Goal: Task Accomplishment & Management: Use online tool/utility

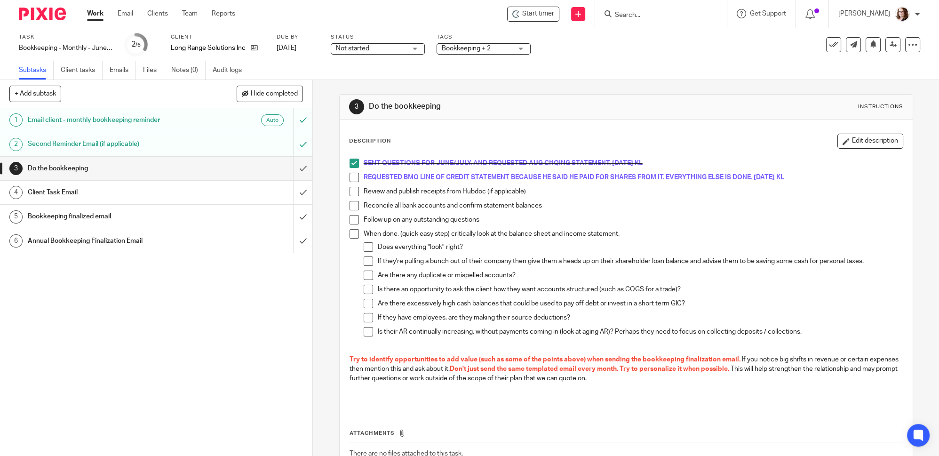
click at [191, 327] on div "1 Email client - monthly bookkeeping reminder Auto 2 Second Reminder Email (if …" at bounding box center [156, 281] width 312 height 347
click at [353, 176] on span at bounding box center [353, 177] width 9 height 9
click at [291, 167] on input "submit" at bounding box center [156, 169] width 312 height 24
click at [295, 200] on input "submit" at bounding box center [156, 193] width 312 height 24
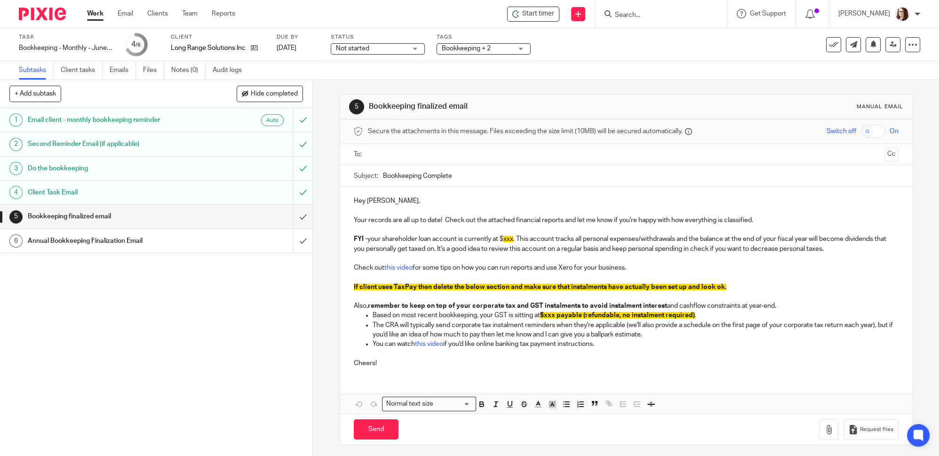
click at [378, 174] on div "Subject: Bookkeeping Complete" at bounding box center [626, 175] width 544 height 21
click at [383, 175] on input "Bookkeeping Complete" at bounding box center [640, 175] width 515 height 21
type input "Aug Bookkeeping Complete"
click at [499, 240] on p "FYI - your shareholder loan account is currently at $ xxx . This account tracks…" at bounding box center [626, 243] width 544 height 19
drag, startPoint x: 497, startPoint y: 238, endPoint x: 536, endPoint y: 241, distance: 38.7
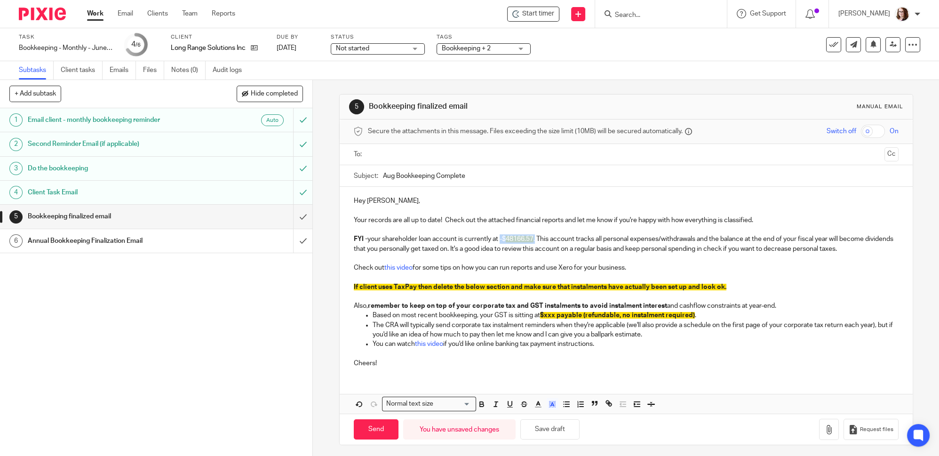
click at [536, 241] on p "FYI - your shareholder loan account is currently at -$ 48166.57 . This account …" at bounding box center [626, 243] width 544 height 19
click at [553, 400] on icon "button" at bounding box center [552, 404] width 8 height 8
click at [528, 417] on li "color:#FFFFFF" at bounding box center [531, 415] width 7 height 7
click at [552, 272] on p at bounding box center [626, 276] width 544 height 9
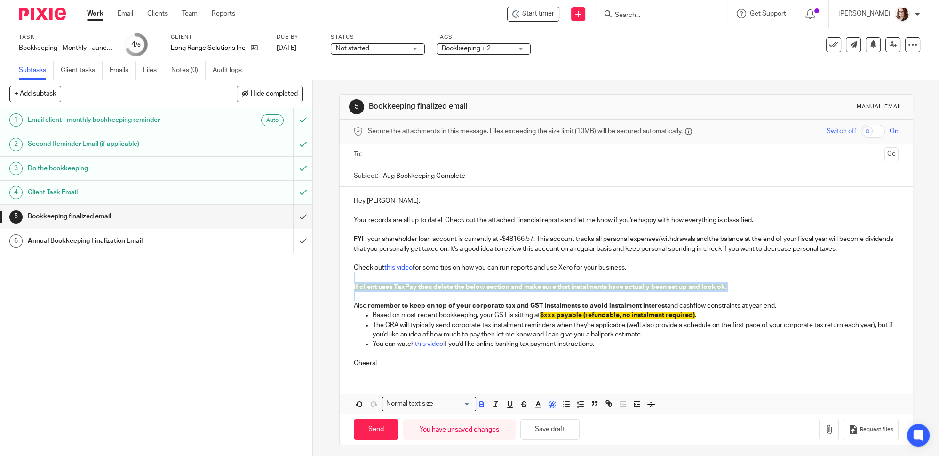
drag, startPoint x: 355, startPoint y: 277, endPoint x: 359, endPoint y: 298, distance: 21.6
click at [359, 298] on div "Hey Jordan, Your records are all up to date! Check out the attached financial r…" at bounding box center [625, 281] width 573 height 188
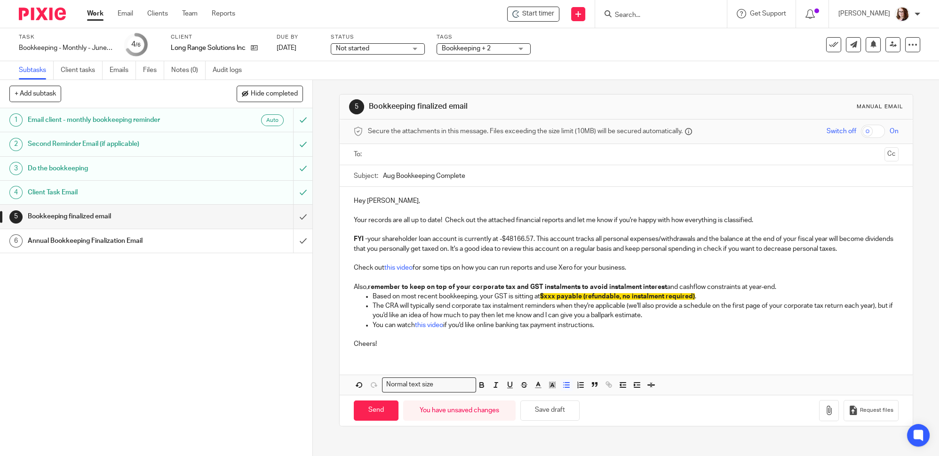
click at [543, 301] on p "The CRA will typically send corporate tax instalment reminders when they're app…" at bounding box center [635, 310] width 526 height 19
click at [544, 297] on span "$xxx payable (refundable, no instalment required)" at bounding box center [617, 296] width 155 height 7
click at [546, 295] on span "$xxx payable (refundable, no instalment required)" at bounding box center [617, 296] width 155 height 7
click at [548, 296] on span "$10546.80 payable" at bounding box center [569, 296] width 58 height 7
click at [551, 295] on span "$10546.80 payable" at bounding box center [569, 296] width 58 height 7
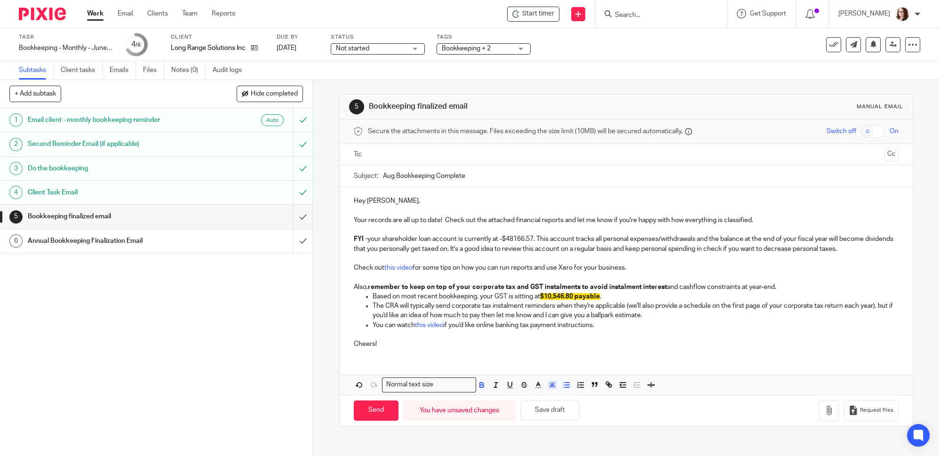
drag, startPoint x: 608, startPoint y: 294, endPoint x: 532, endPoint y: 297, distance: 75.8
click at [532, 297] on p "Based on most recent bookkeeping, your GST is sitting at $10,546.80 payable ." at bounding box center [635, 296] width 526 height 9
click at [552, 382] on icon "button" at bounding box center [552, 384] width 8 height 8
drag, startPoint x: 527, startPoint y: 395, endPoint x: 578, endPoint y: 355, distance: 65.1
click at [528, 394] on li "color:#FFFFFF" at bounding box center [531, 397] width 7 height 7
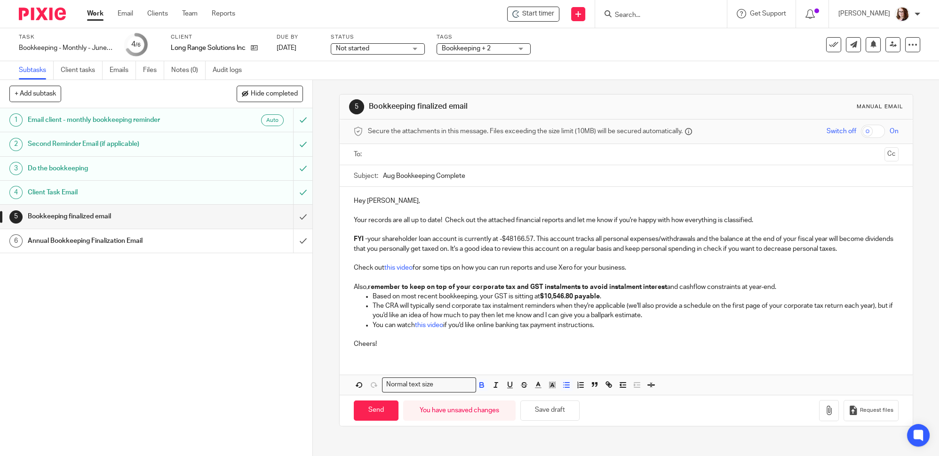
click at [603, 320] on p "You can watch this video if you'd like online banking tax payment instructions." at bounding box center [635, 324] width 526 height 9
click at [824, 411] on icon "button" at bounding box center [828, 409] width 9 height 9
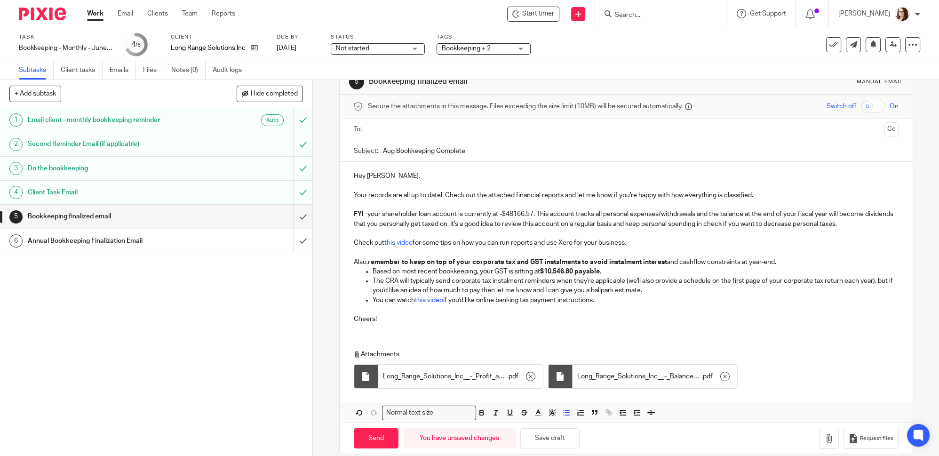
scroll to position [34, 0]
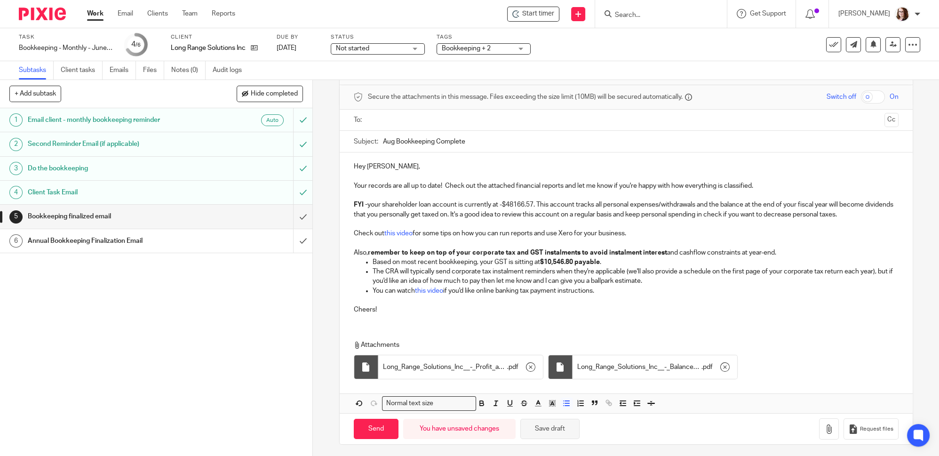
click at [537, 427] on button "Save draft" at bounding box center [549, 428] width 59 height 20
click at [758, 188] on p "Your records are all up to date! Check out the attached financial reports and l…" at bounding box center [626, 185] width 544 height 9
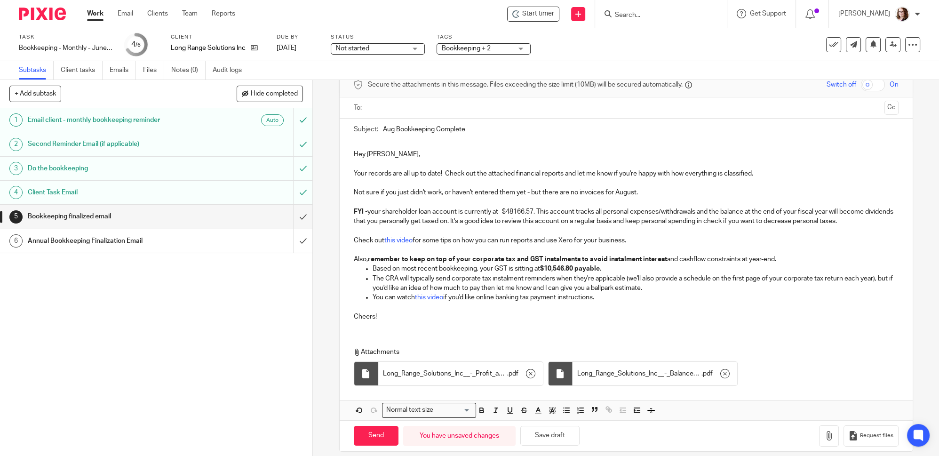
scroll to position [53, 0]
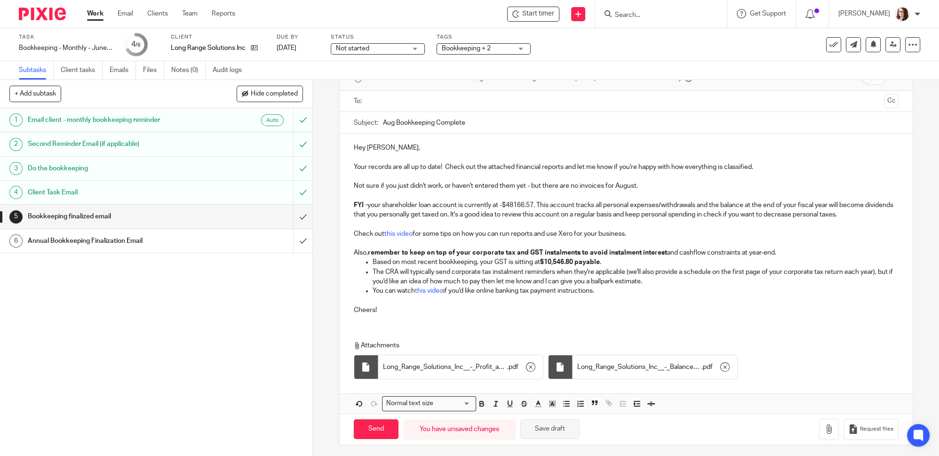
click at [565, 425] on button "Save draft" at bounding box center [549, 429] width 59 height 20
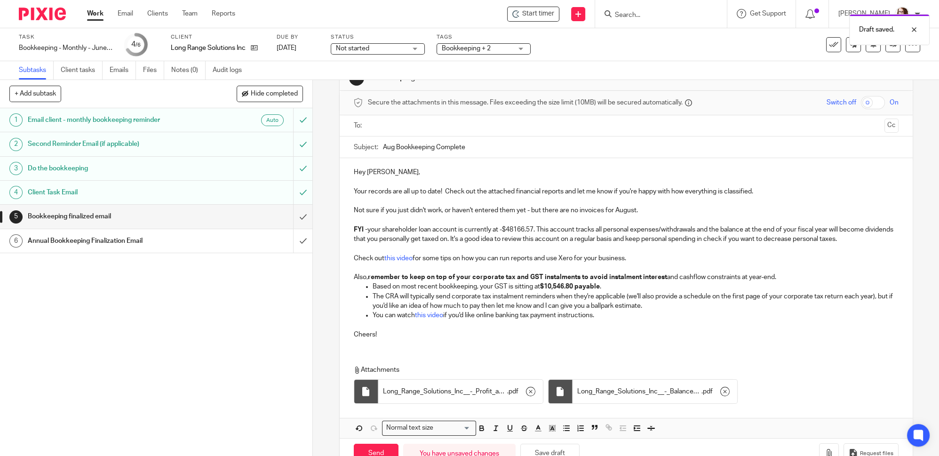
scroll to position [0, 0]
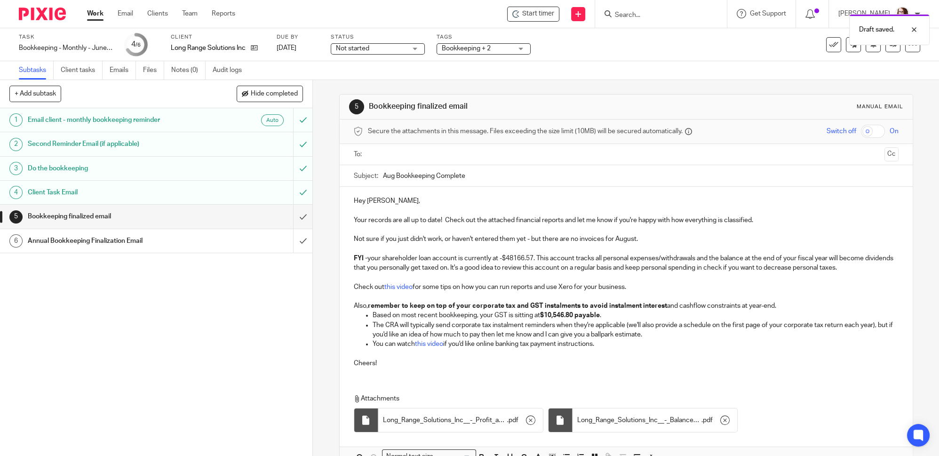
click at [396, 156] on input "text" at bounding box center [625, 154] width 509 height 11
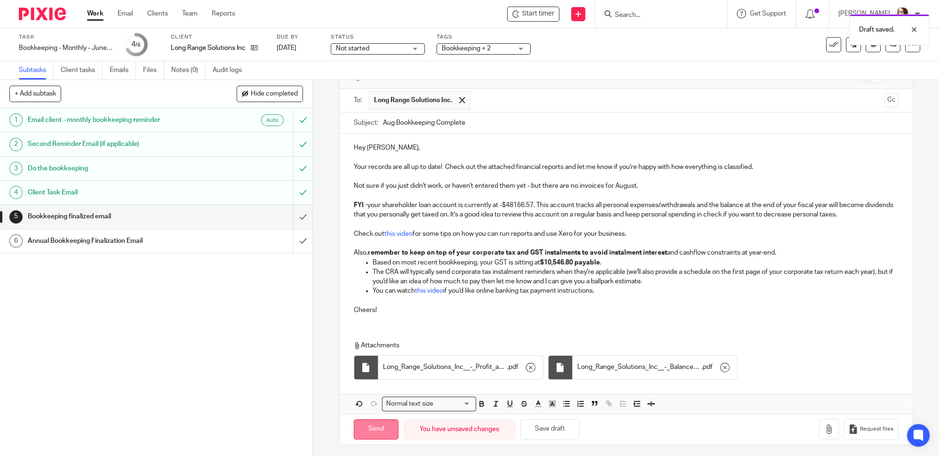
click at [379, 429] on input "Send" at bounding box center [376, 429] width 45 height 20
click at [291, 218] on input "submit" at bounding box center [156, 217] width 312 height 24
type input "Sent"
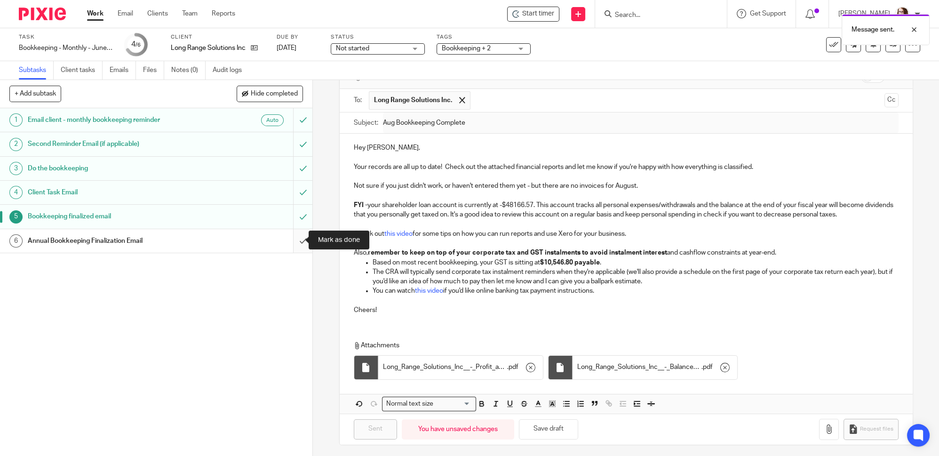
click at [292, 244] on input "submit" at bounding box center [156, 241] width 312 height 24
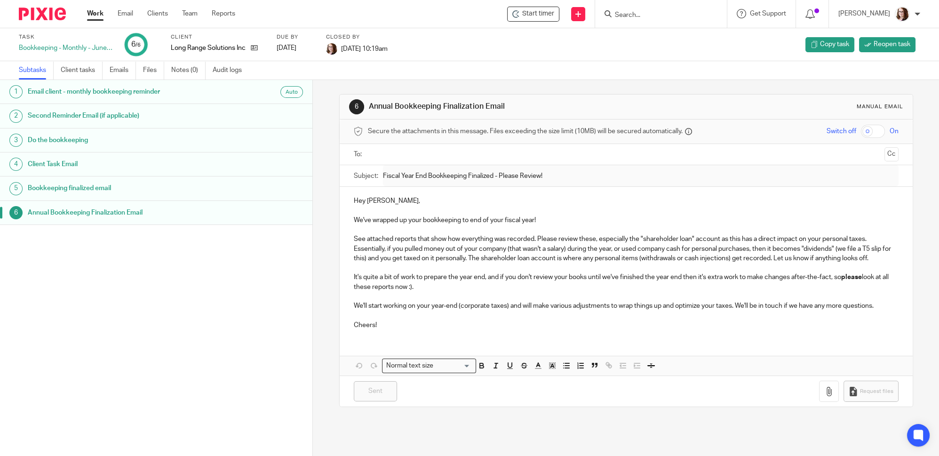
click at [99, 13] on link "Work" at bounding box center [95, 13] width 16 height 9
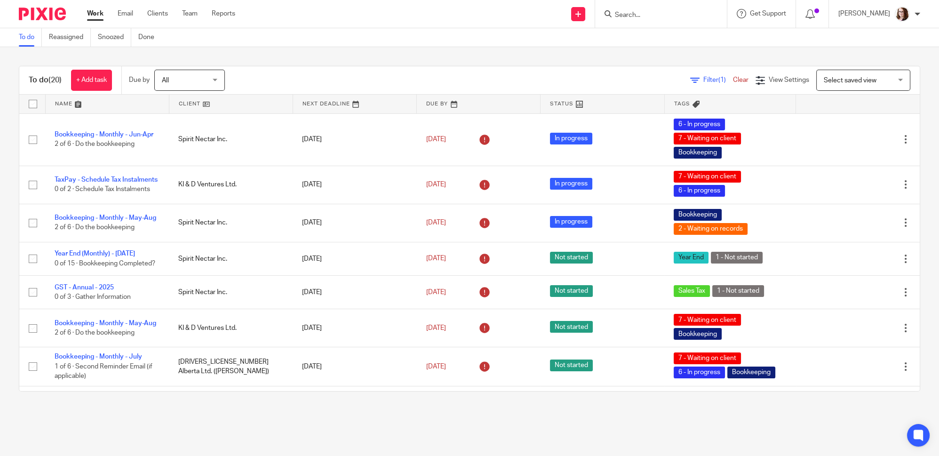
click at [204, 103] on link at bounding box center [230, 104] width 123 height 19
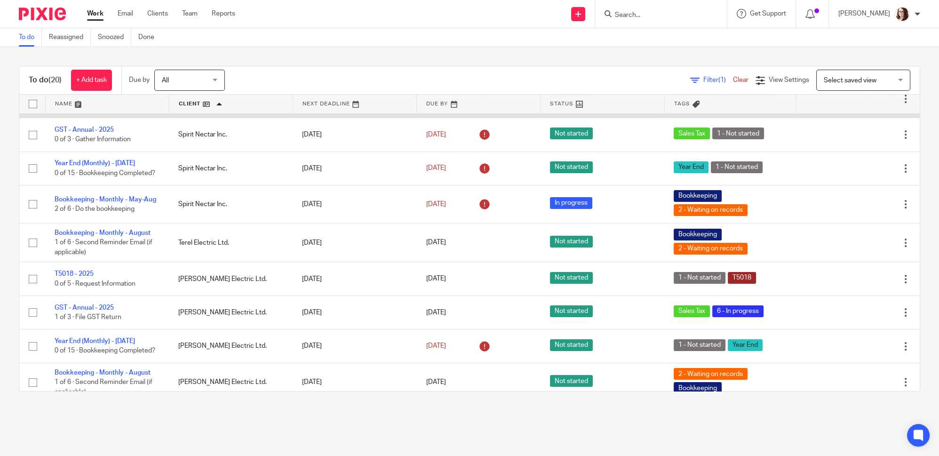
scroll to position [456, 0]
